Goal: Information Seeking & Learning: Stay updated

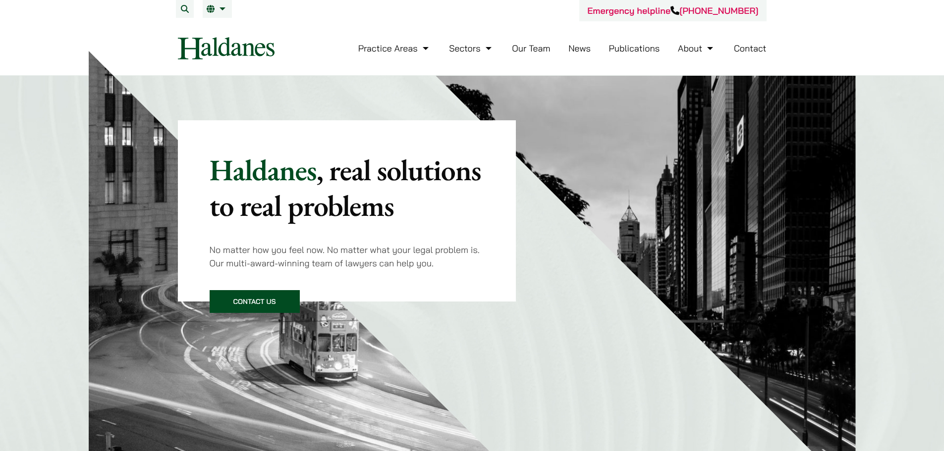
click at [577, 48] on link "News" at bounding box center [579, 48] width 22 height 11
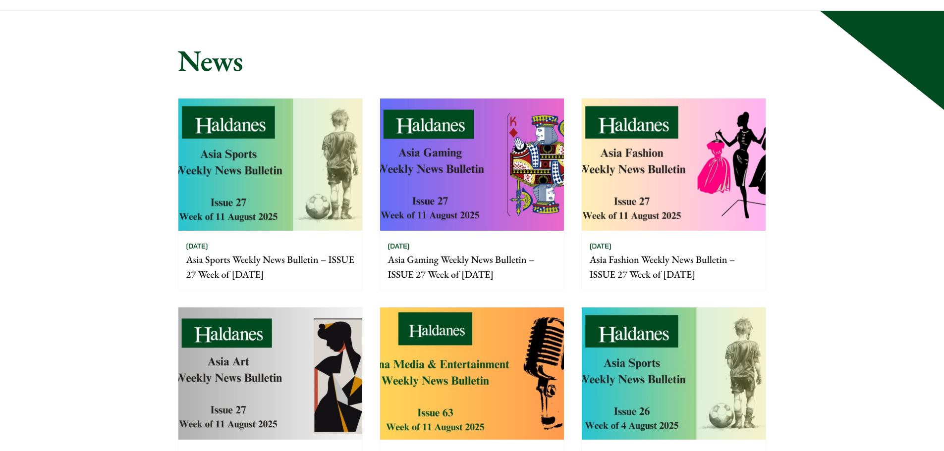
scroll to position [149, 0]
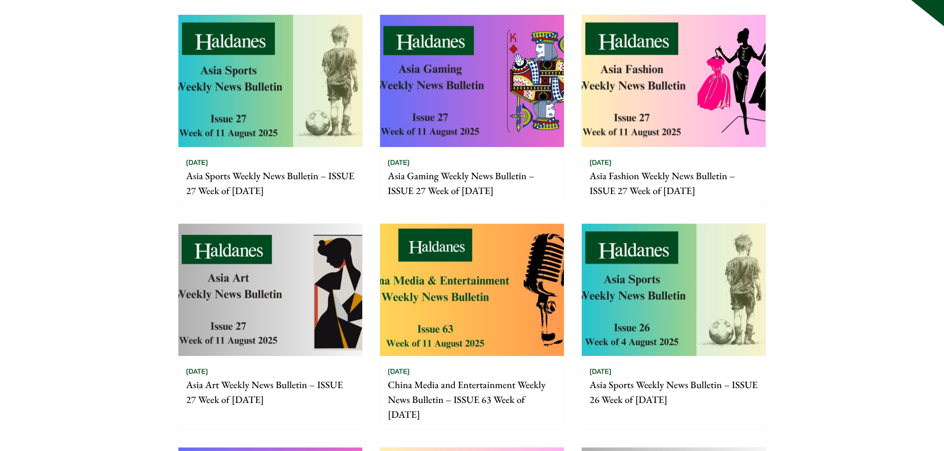
click at [472, 270] on img at bounding box center [472, 290] width 184 height 132
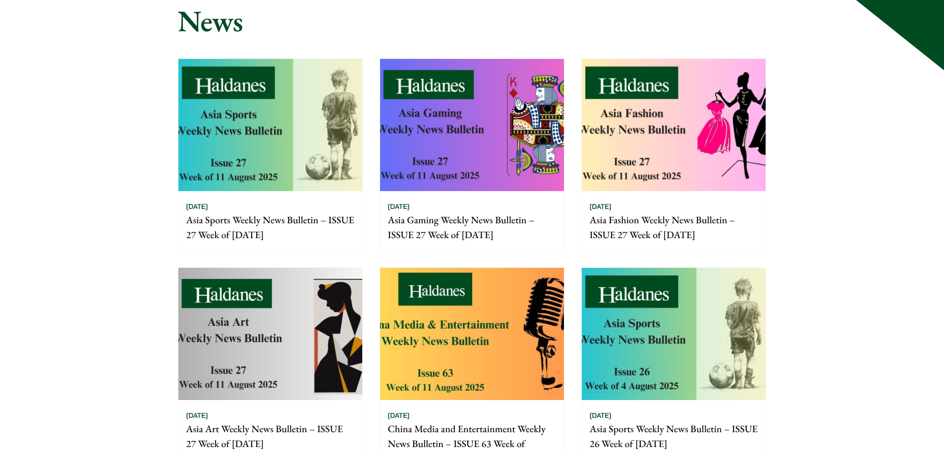
scroll to position [50, 0]
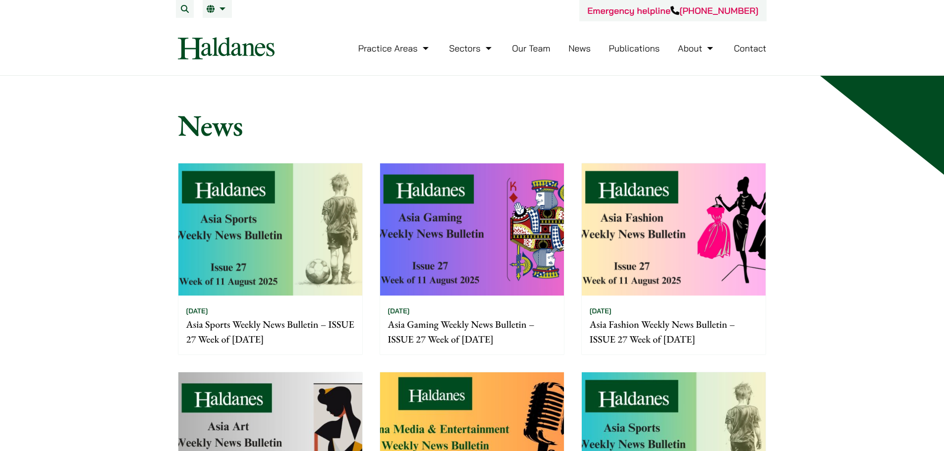
click at [233, 47] on img at bounding box center [226, 48] width 97 height 22
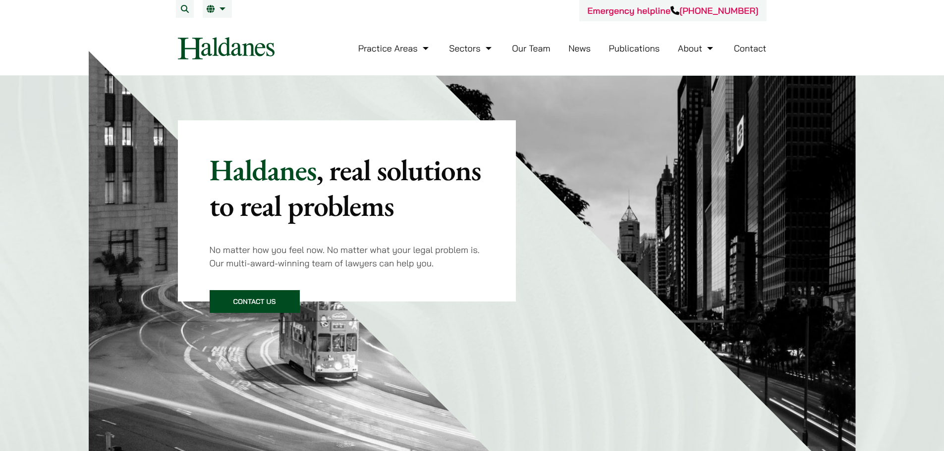
click at [573, 48] on link "News" at bounding box center [579, 48] width 22 height 11
click at [572, 48] on link "News" at bounding box center [579, 48] width 22 height 11
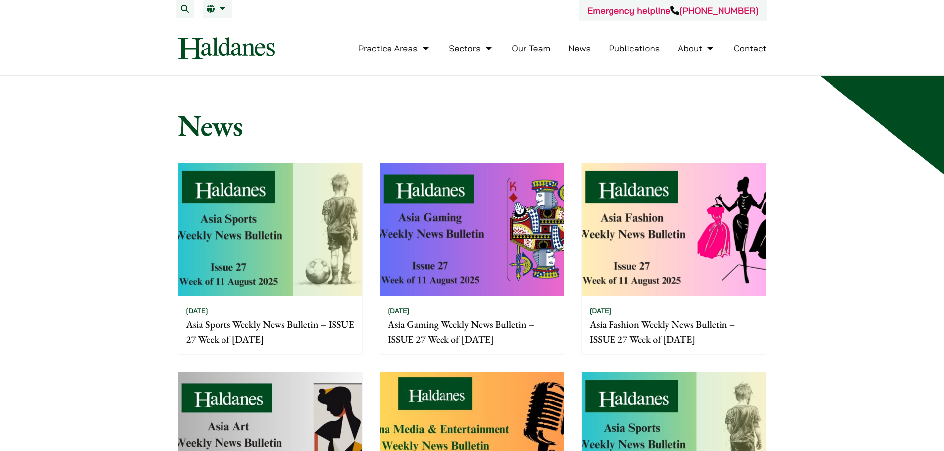
click at [623, 42] on li "Publications" at bounding box center [634, 48] width 51 height 21
click at [624, 52] on link "Publications" at bounding box center [634, 48] width 51 height 11
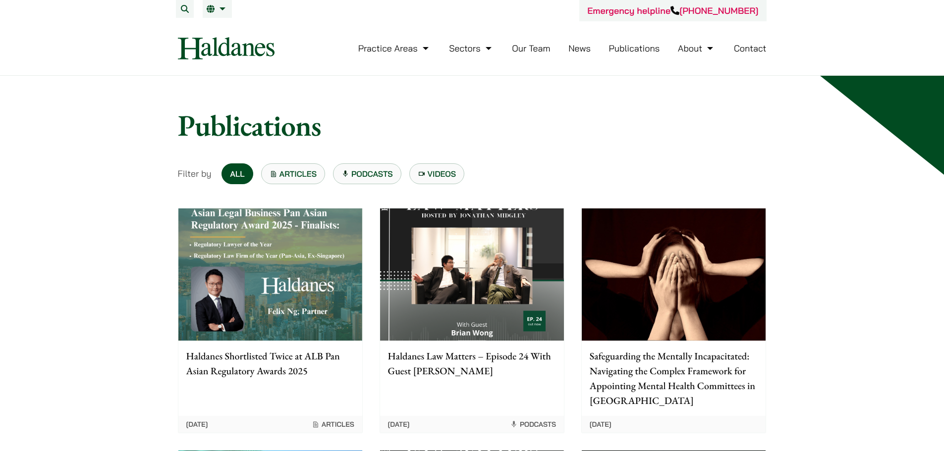
click at [568, 50] on link "News" at bounding box center [579, 48] width 22 height 11
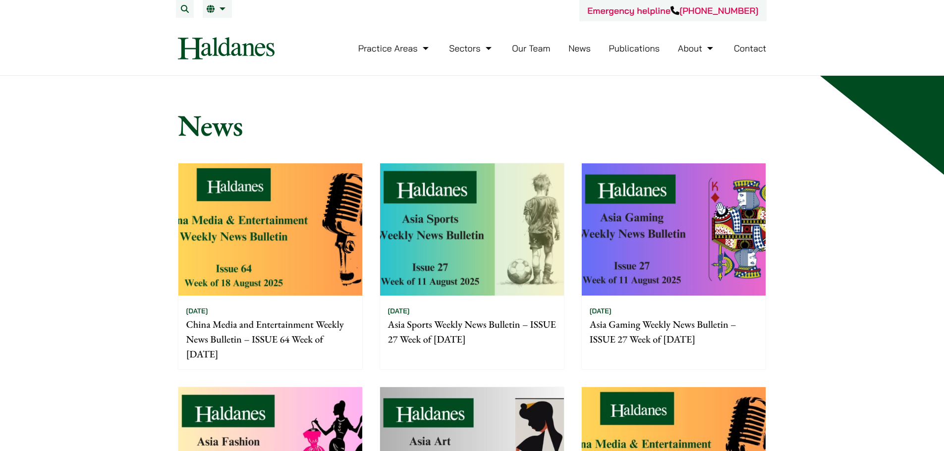
click at [266, 209] on img at bounding box center [270, 230] width 184 height 132
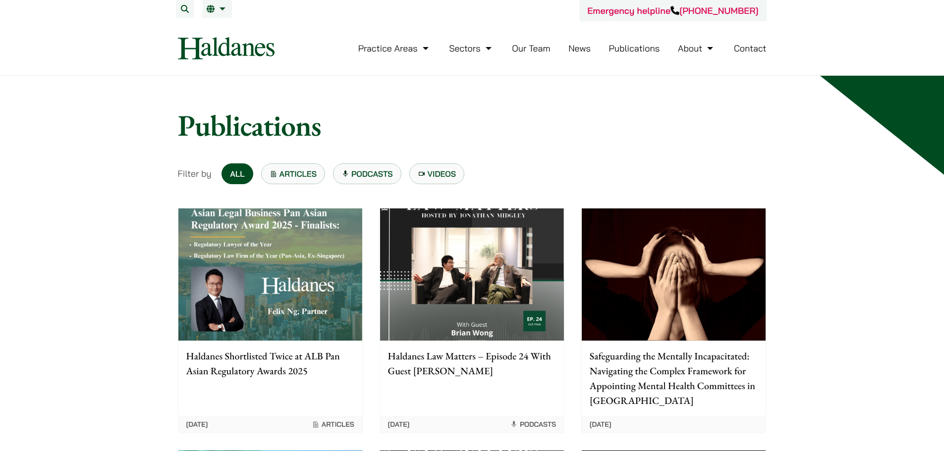
click at [588, 46] on link "News" at bounding box center [579, 48] width 22 height 11
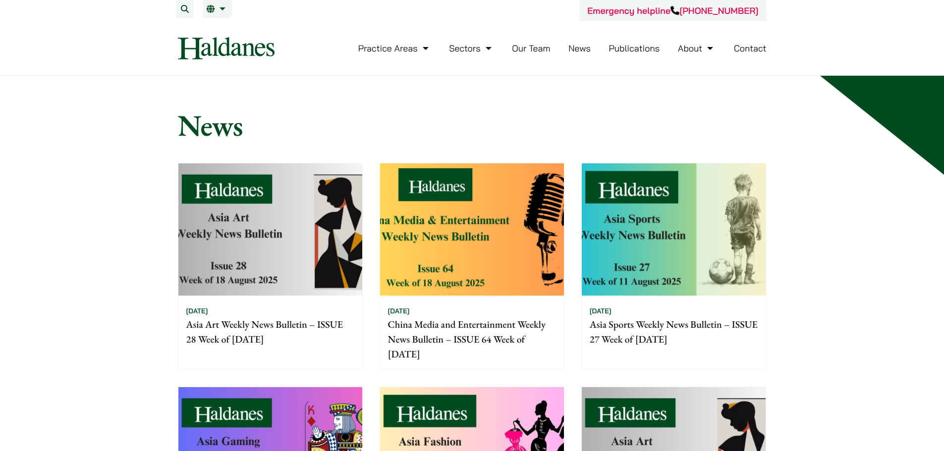
click at [267, 208] on img at bounding box center [270, 230] width 184 height 132
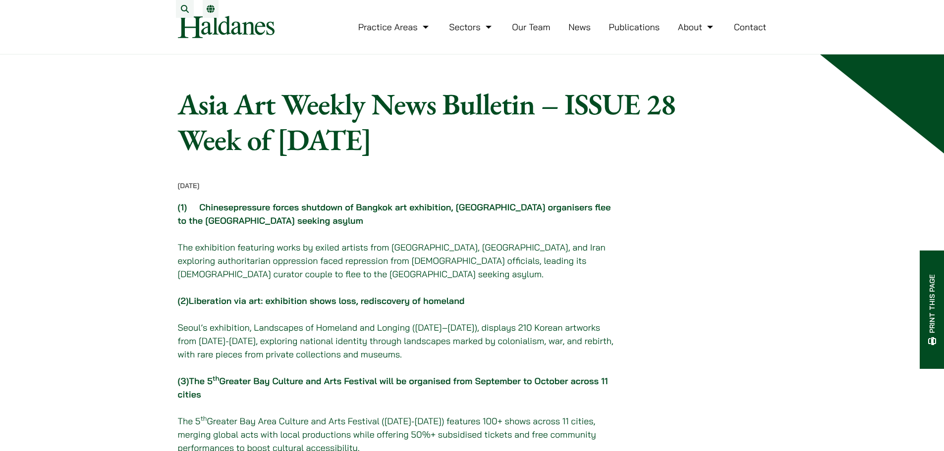
click at [623, 33] on link "Publications" at bounding box center [634, 26] width 51 height 11
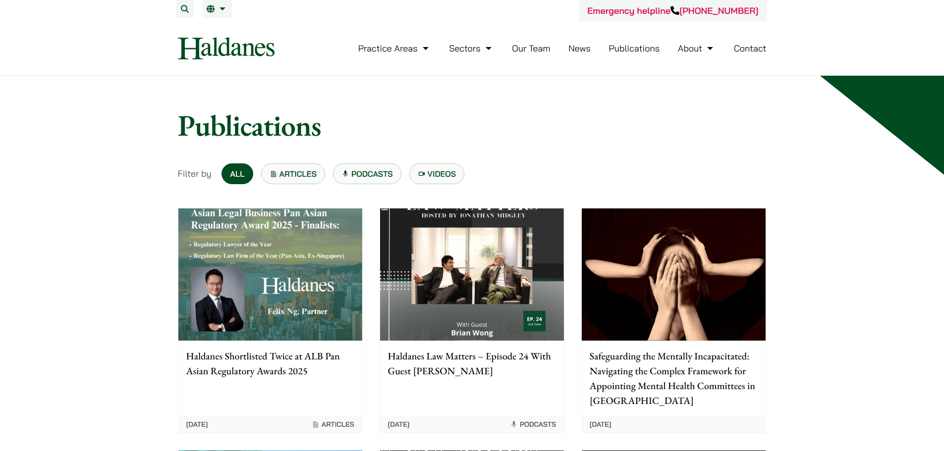
click at [587, 48] on link "News" at bounding box center [579, 48] width 22 height 11
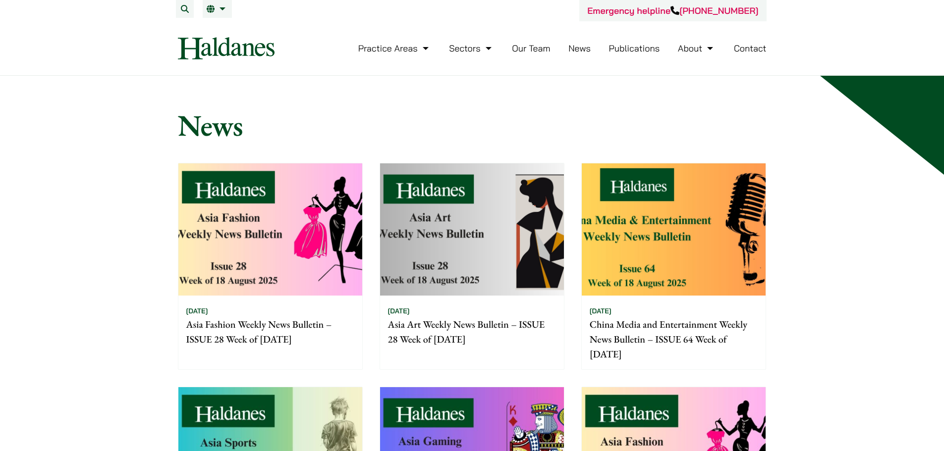
click at [282, 207] on img at bounding box center [270, 230] width 184 height 132
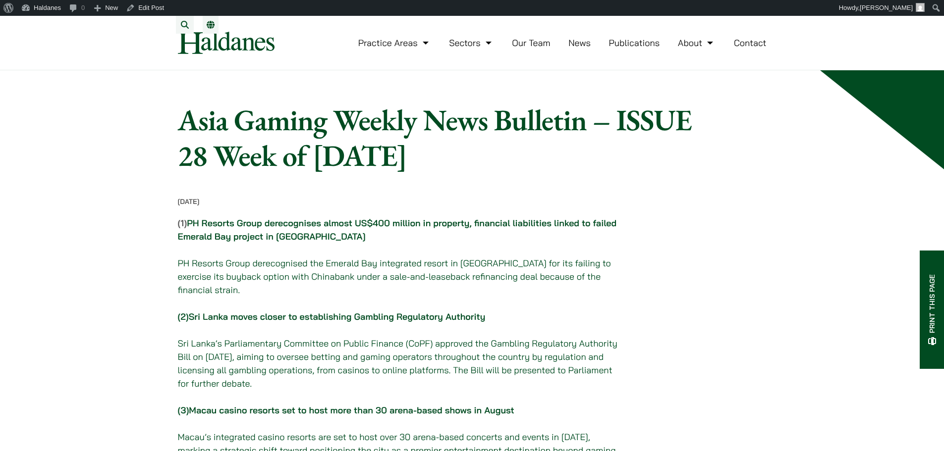
drag, startPoint x: 119, startPoint y: 196, endPoint x: 130, endPoint y: 245, distance: 50.6
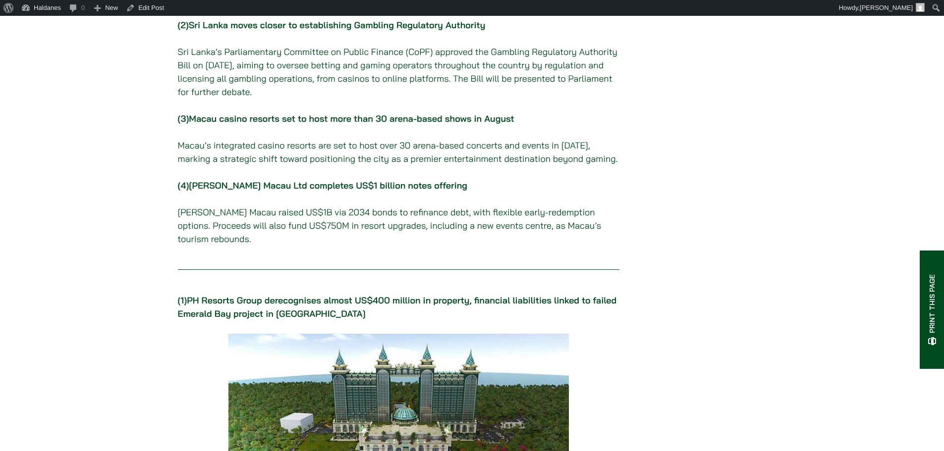
scroll to position [297, 0]
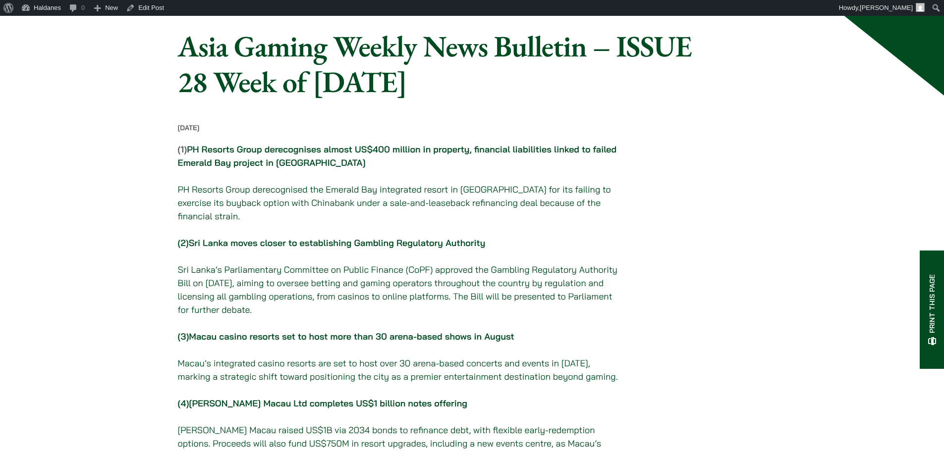
scroll to position [0, 0]
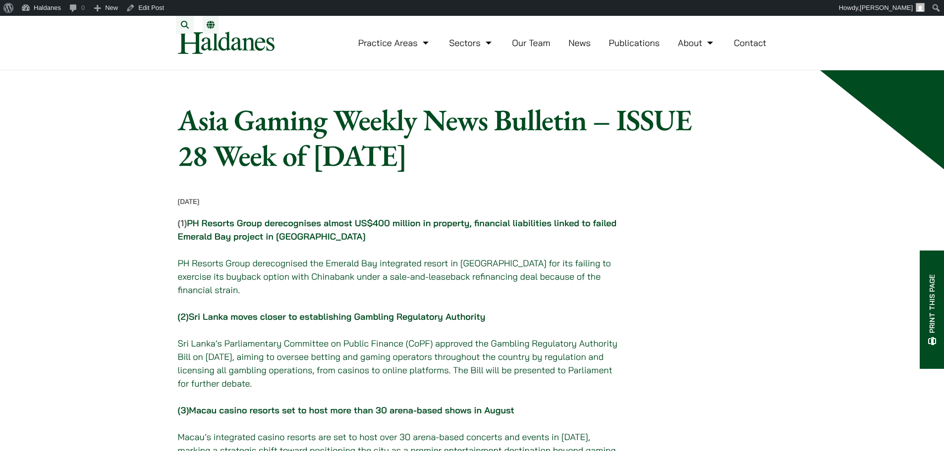
click at [583, 49] on link "News" at bounding box center [579, 42] width 22 height 11
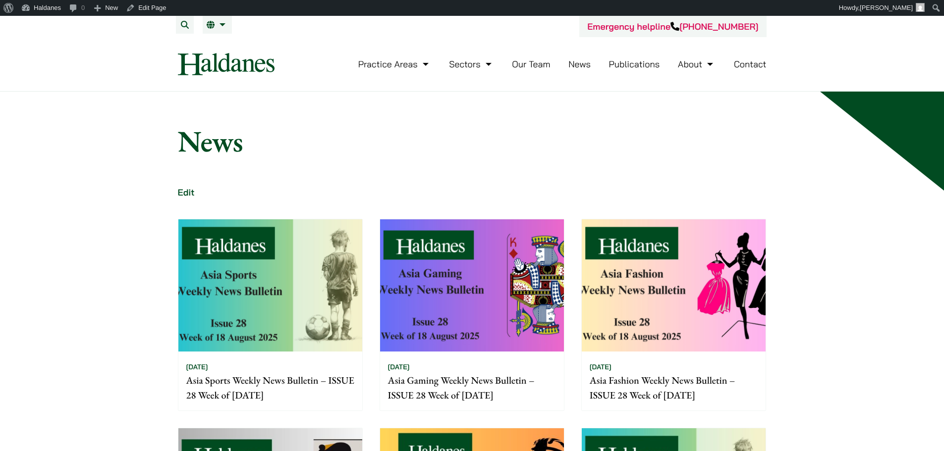
click at [329, 283] on img at bounding box center [270, 285] width 184 height 132
